Goal: Task Accomplishment & Management: Manage account settings

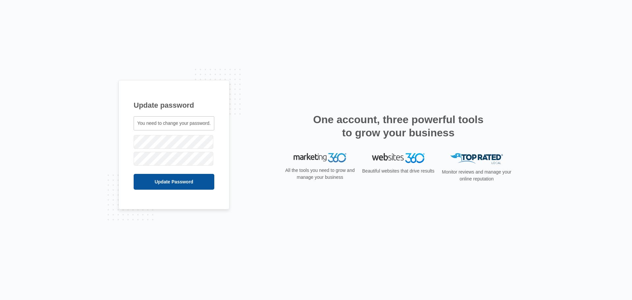
click at [183, 185] on input "Update Password" at bounding box center [174, 182] width 81 height 16
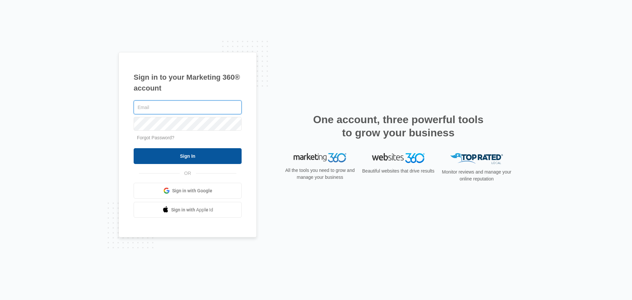
type input "[PERSON_NAME][EMAIL_ADDRESS][DOMAIN_NAME]"
click at [230, 158] on input "Sign In" at bounding box center [188, 156] width 108 height 16
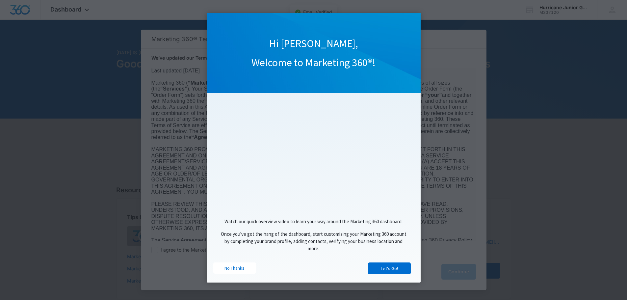
scroll to position [7, 0]
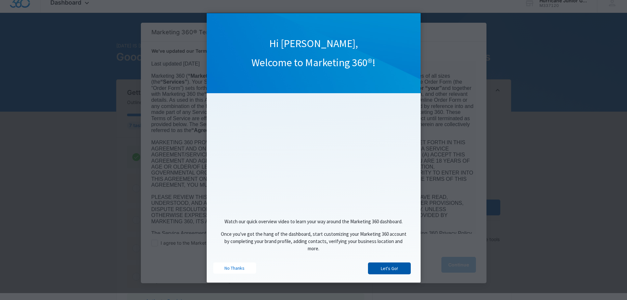
click at [379, 269] on link "Let's Go!" at bounding box center [389, 268] width 43 height 12
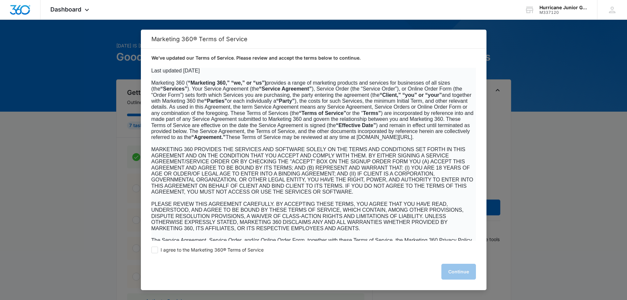
scroll to position [0, 0]
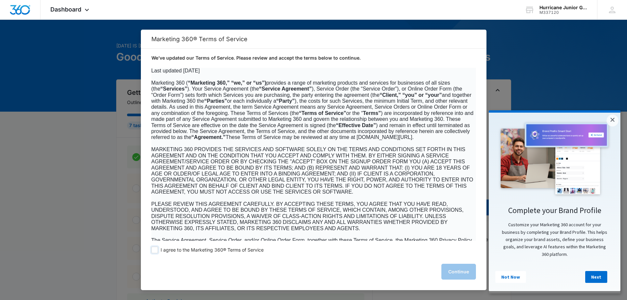
click at [184, 250] on span "I agree to the Marketing 360® Terms of Service" at bounding box center [212, 250] width 103 height 6
click at [158, 250] on input "I agree to the Marketing 360® Terms of Service" at bounding box center [154, 249] width 7 height 7
checkbox input "true"
click at [448, 271] on button "Continue" at bounding box center [458, 272] width 35 height 16
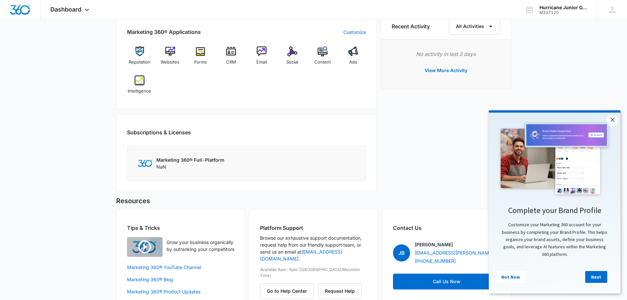
scroll to position [434, 0]
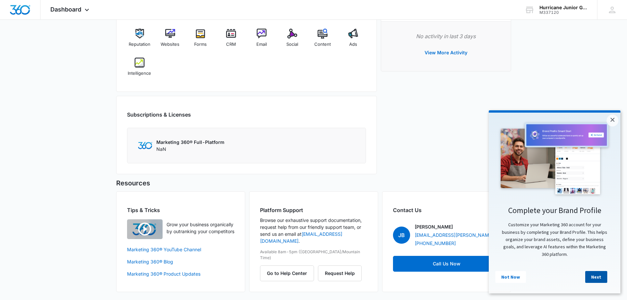
click at [595, 279] on link "Next" at bounding box center [596, 277] width 22 height 12
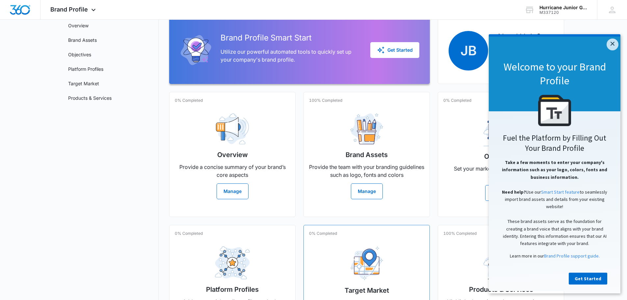
scroll to position [110, 0]
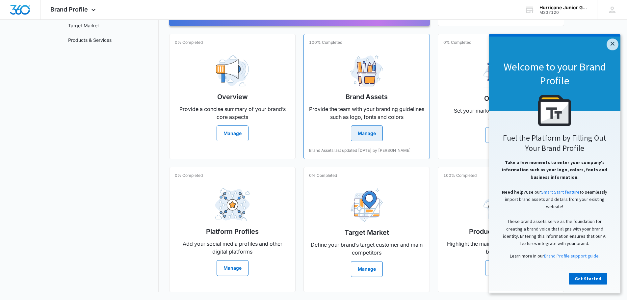
click at [365, 132] on button "Manage" at bounding box center [367, 133] width 32 height 16
